Goal: Information Seeking & Learning: Learn about a topic

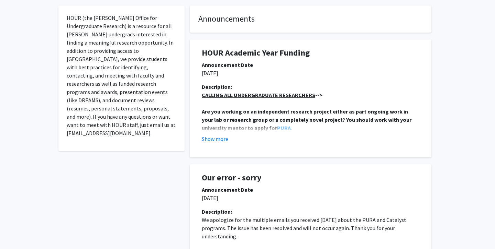
scroll to position [136, 0]
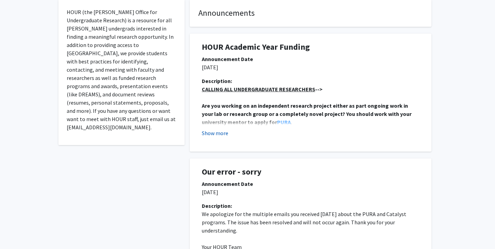
click at [221, 134] on button "Show more" at bounding box center [215, 133] width 26 height 8
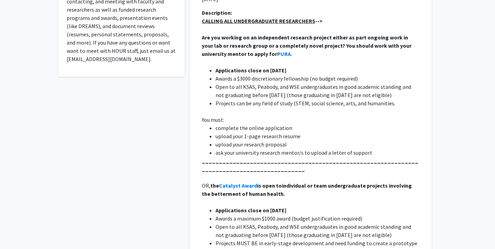
scroll to position [0, 0]
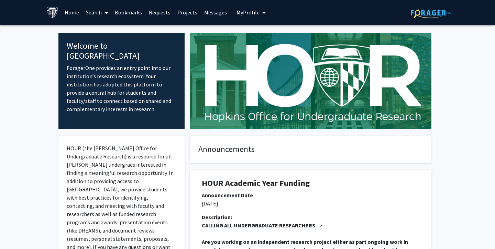
click at [100, 12] on link "Search" at bounding box center [96, 12] width 29 height 24
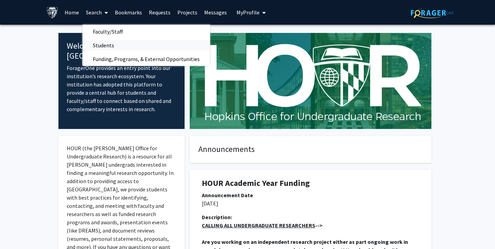
click at [104, 44] on span "Students" at bounding box center [103, 45] width 42 height 14
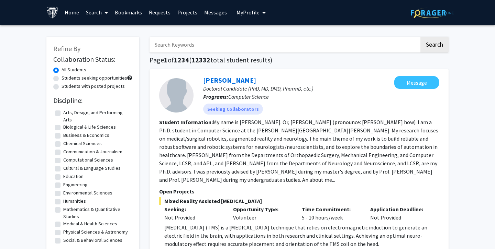
click at [96, 11] on link "Search" at bounding box center [96, 12] width 29 height 24
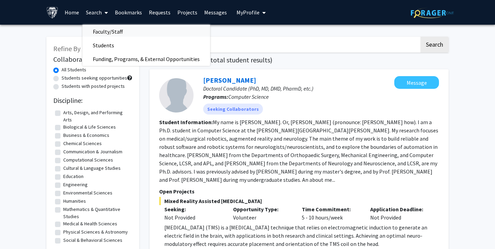
click at [97, 26] on span "Faculty/Staff" at bounding box center [107, 32] width 51 height 14
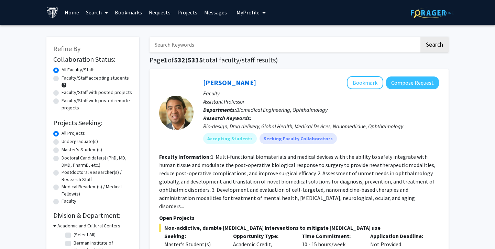
click at [188, 44] on input "Search Keywords" at bounding box center [284, 45] width 270 height 16
click at [420, 37] on button "Search" at bounding box center [434, 45] width 28 height 16
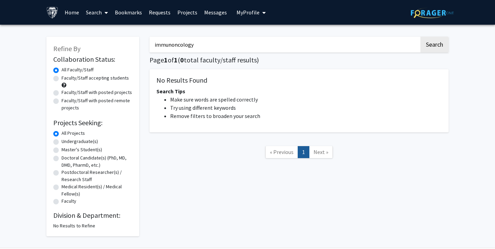
click at [196, 44] on input "immunoncology" at bounding box center [284, 45] width 270 height 16
click at [177, 43] on input "immunoncology" at bounding box center [284, 45] width 270 height 16
click at [166, 52] on input "immunoncology" at bounding box center [284, 45] width 270 height 16
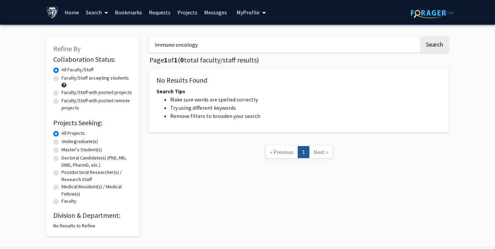
type input "immuno oncology"
click at [420, 37] on button "Search" at bounding box center [434, 45] width 28 height 16
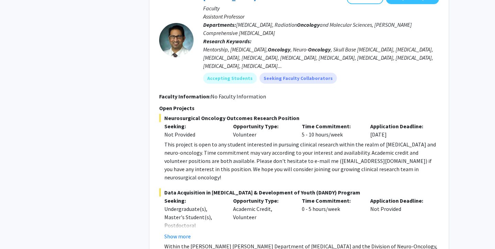
scroll to position [801, 0]
click at [199, 140] on div "This project is open to any student interested in pursuing clinical research wi…" at bounding box center [301, 160] width 275 height 41
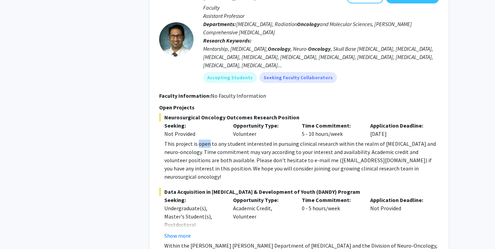
click at [199, 140] on div "This project is open to any student interested in pursuing clinical research wi…" at bounding box center [301, 160] width 275 height 41
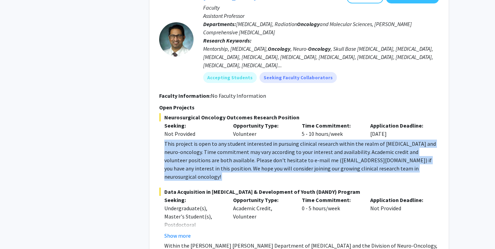
click at [199, 140] on div "This project is open to any student interested in pursuing clinical research wi…" at bounding box center [301, 160] width 275 height 41
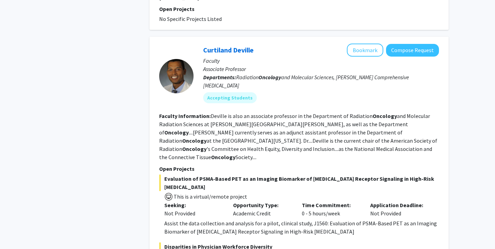
scroll to position [1511, 0]
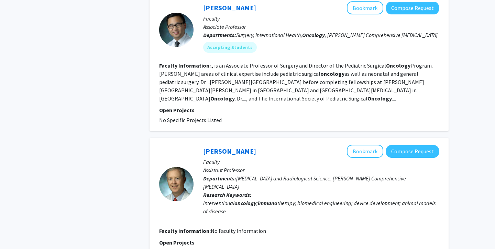
scroll to position [1237, 0]
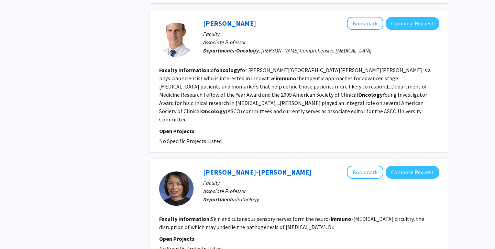
scroll to position [369, 0]
